Goal: Find specific page/section: Find specific page/section

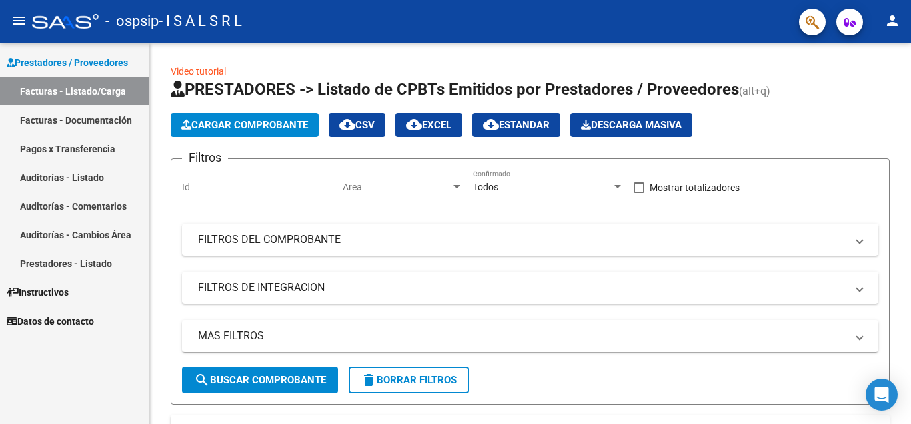
click at [81, 151] on link "Pagos x Transferencia" at bounding box center [74, 148] width 149 height 29
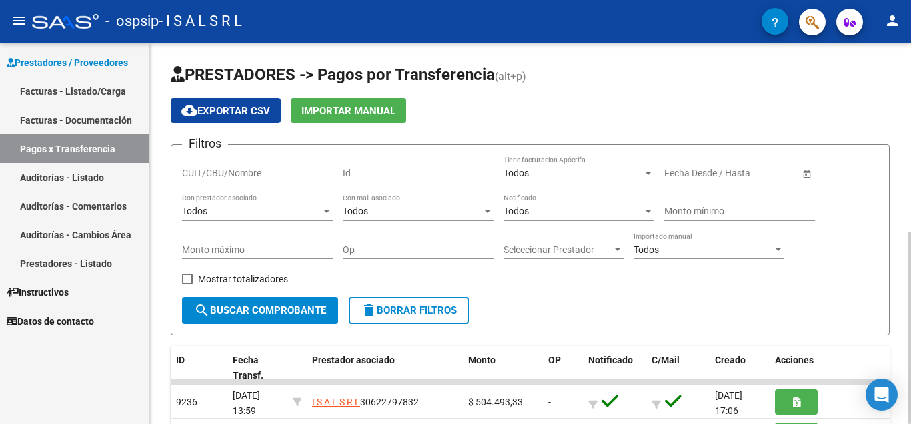
click at [911, 232] on div at bounding box center [909, 327] width 3 height 191
click at [287, 310] on span "search Buscar Comprobante" at bounding box center [260, 310] width 132 height 12
click at [647, 173] on div at bounding box center [648, 172] width 7 height 3
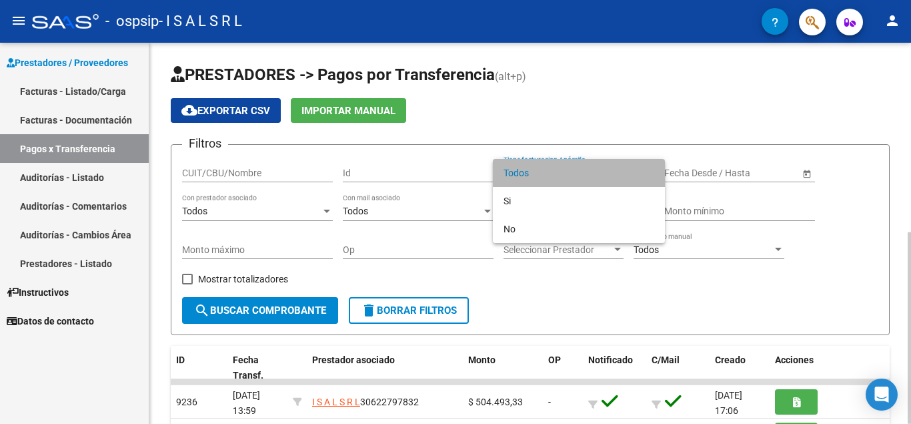
click at [647, 173] on span "Todos" at bounding box center [579, 173] width 151 height 28
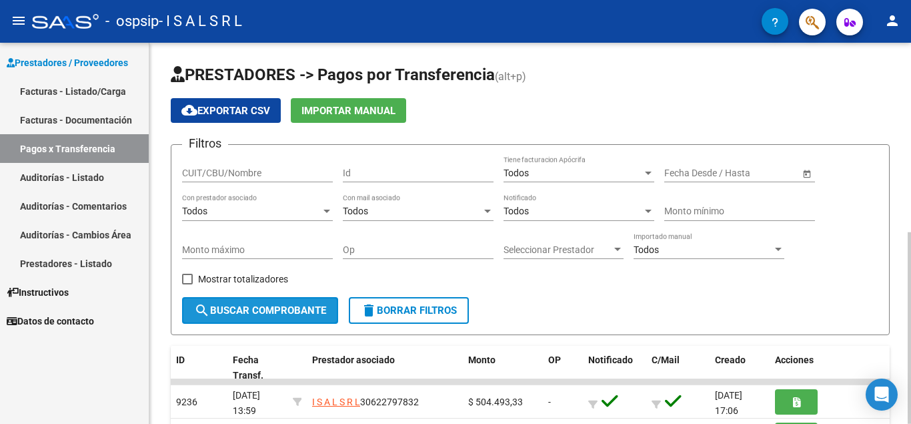
click at [287, 308] on span "search Buscar Comprobante" at bounding box center [260, 310] width 132 height 12
click at [41, 115] on link "Facturas - Documentación" at bounding box center [74, 119] width 149 height 29
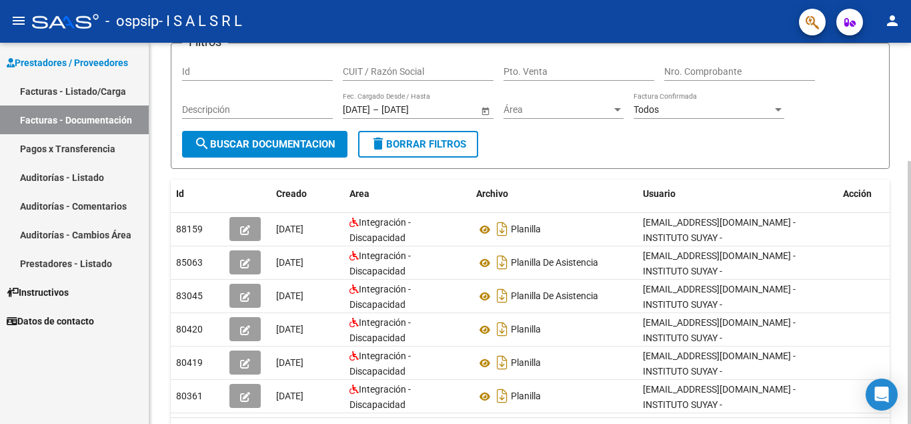
scroll to position [4, 0]
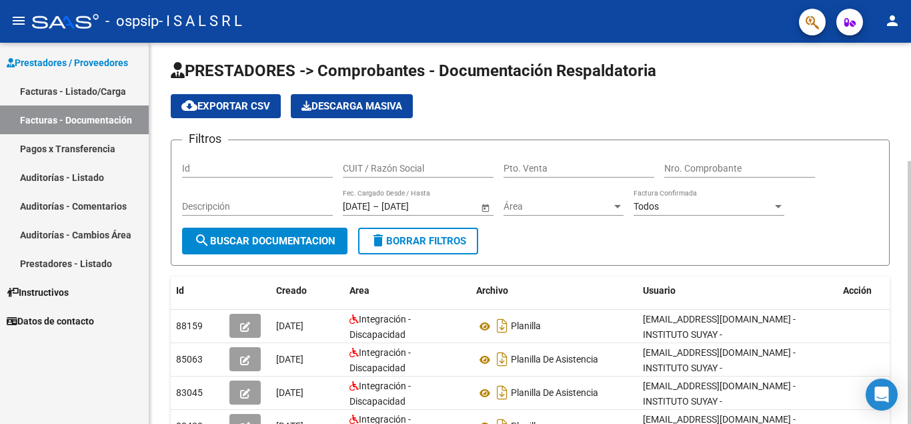
click at [911, 182] on div at bounding box center [909, 292] width 3 height 263
